Goal: Task Accomplishment & Management: Use online tool/utility

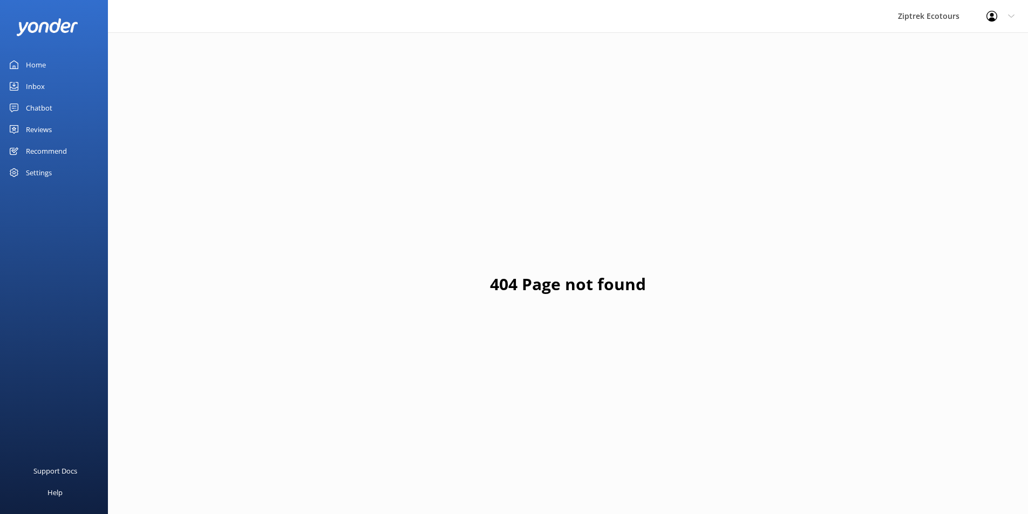
click at [42, 127] on div "Reviews" at bounding box center [39, 130] width 26 height 22
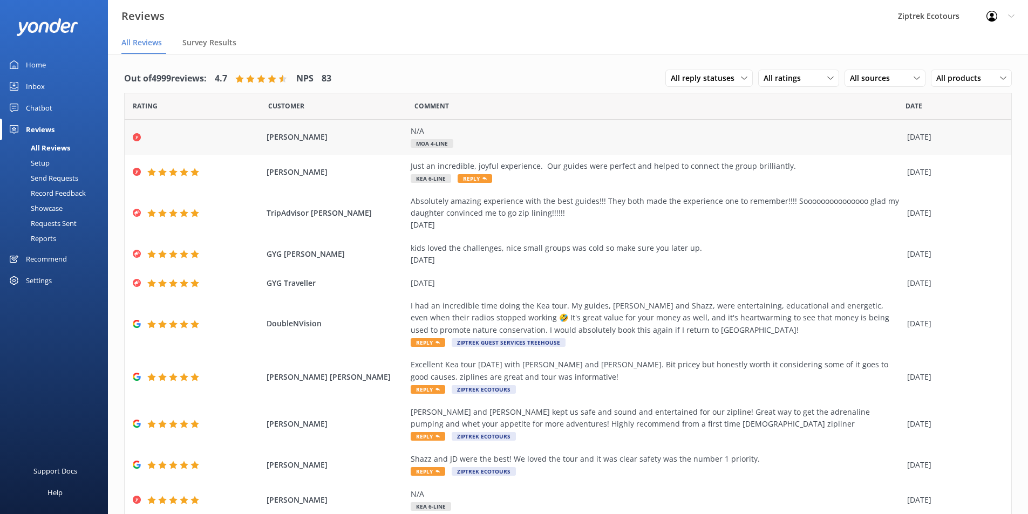
click at [521, 142] on div "N/A Moa 4-Line" at bounding box center [656, 137] width 491 height 24
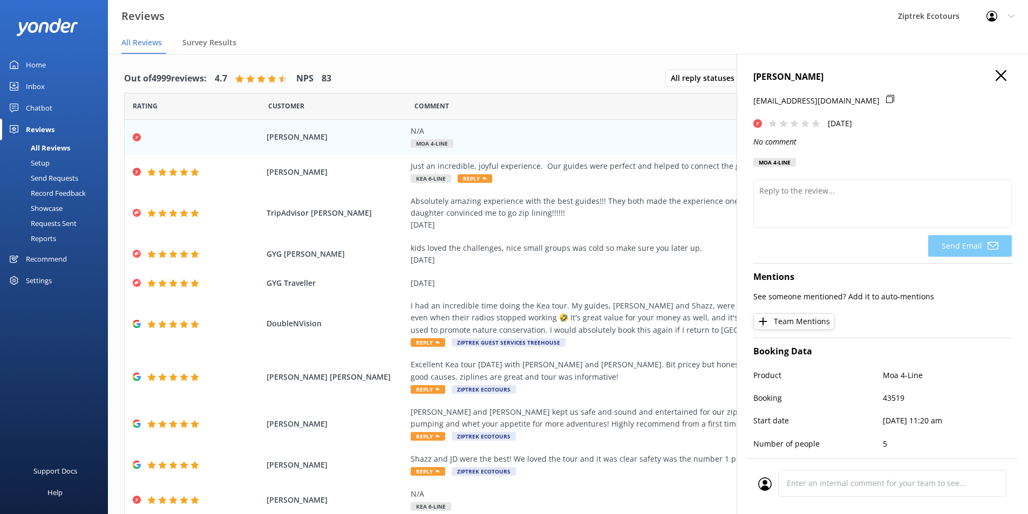
drag, startPoint x: 861, startPoint y: 101, endPoint x: 753, endPoint y: 110, distance: 108.3
click at [753, 110] on div "Aichuen Chan [EMAIL_ADDRESS][DOMAIN_NAME] [DATE] No comment Moa 4-Line Send Ema…" at bounding box center [882, 311] width 291 height 514
copy p "[EMAIL_ADDRESS][DOMAIN_NAME]"
click at [938, 135] on div "Aichuen Chan [EMAIL_ADDRESS][DOMAIN_NAME] [DATE] No comment Moa 4-Line" at bounding box center [882, 121] width 258 height 103
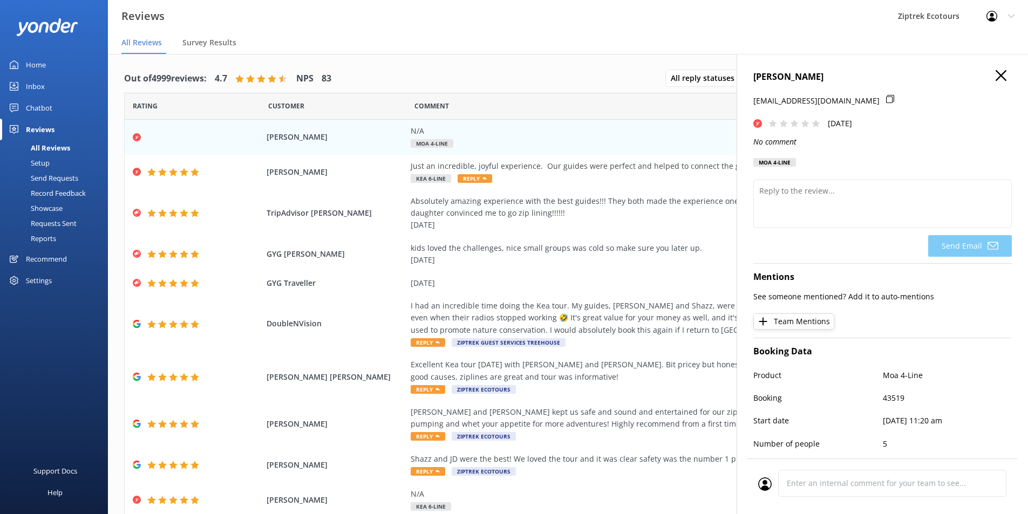
click at [997, 74] on icon "button" at bounding box center [1001, 75] width 11 height 11
